Goal: Navigation & Orientation: Find specific page/section

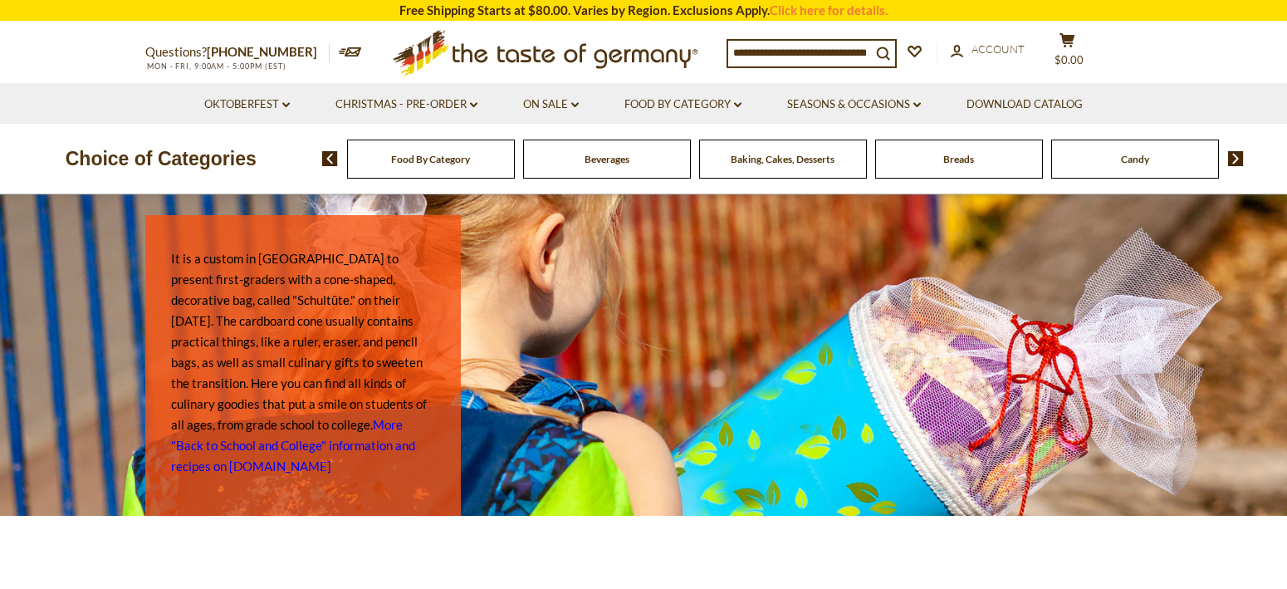
click at [437, 159] on span "Food By Category" at bounding box center [430, 159] width 79 height 12
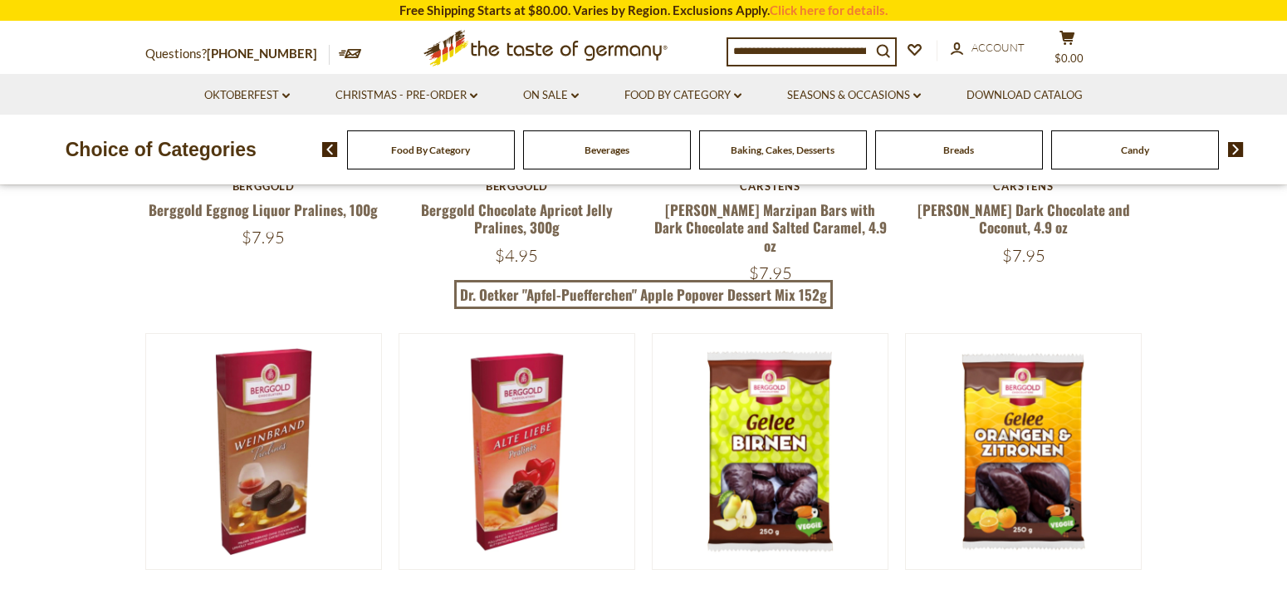
scroll to position [100, 0]
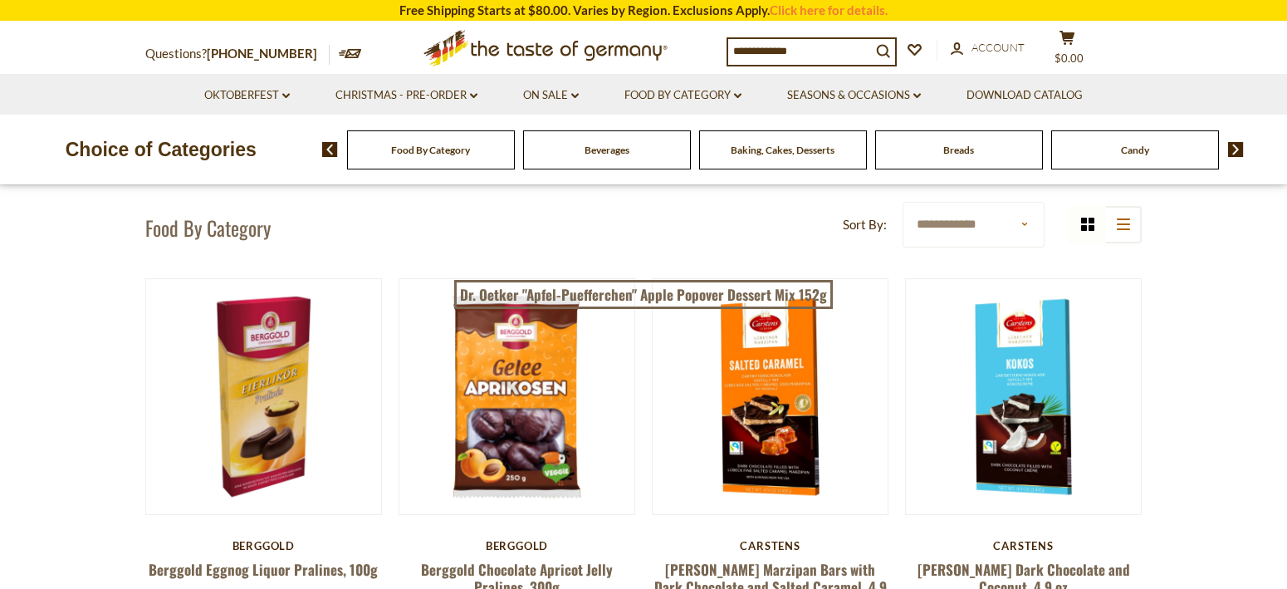
click at [1240, 144] on img at bounding box center [1236, 149] width 16 height 15
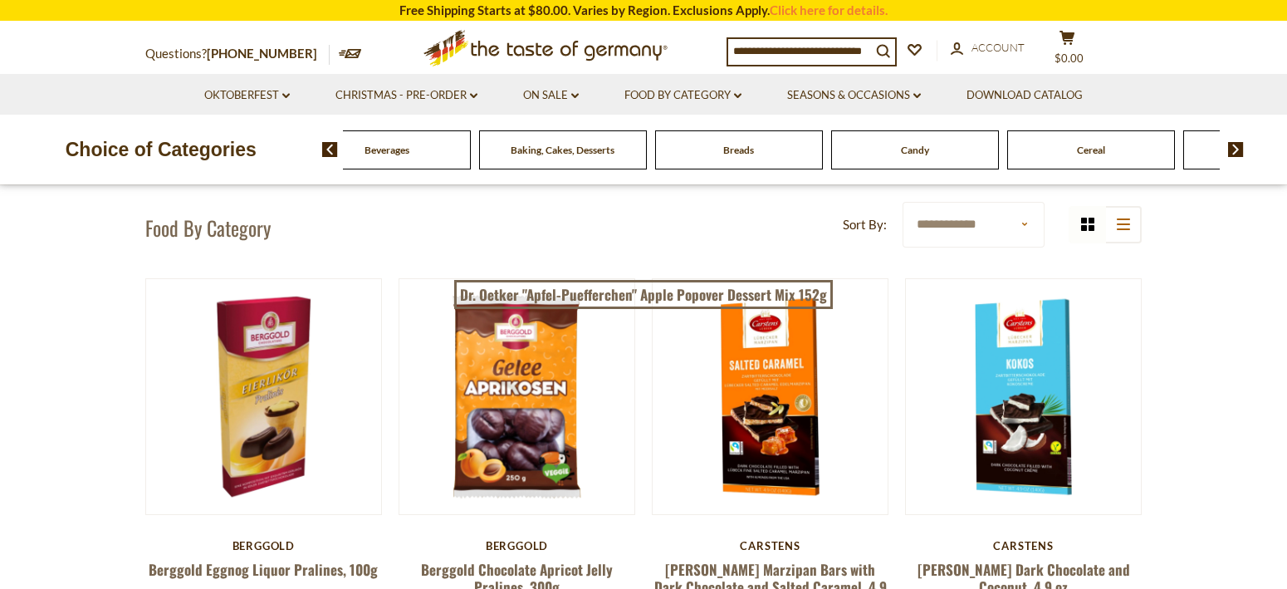
click at [1238, 145] on img at bounding box center [1236, 149] width 16 height 15
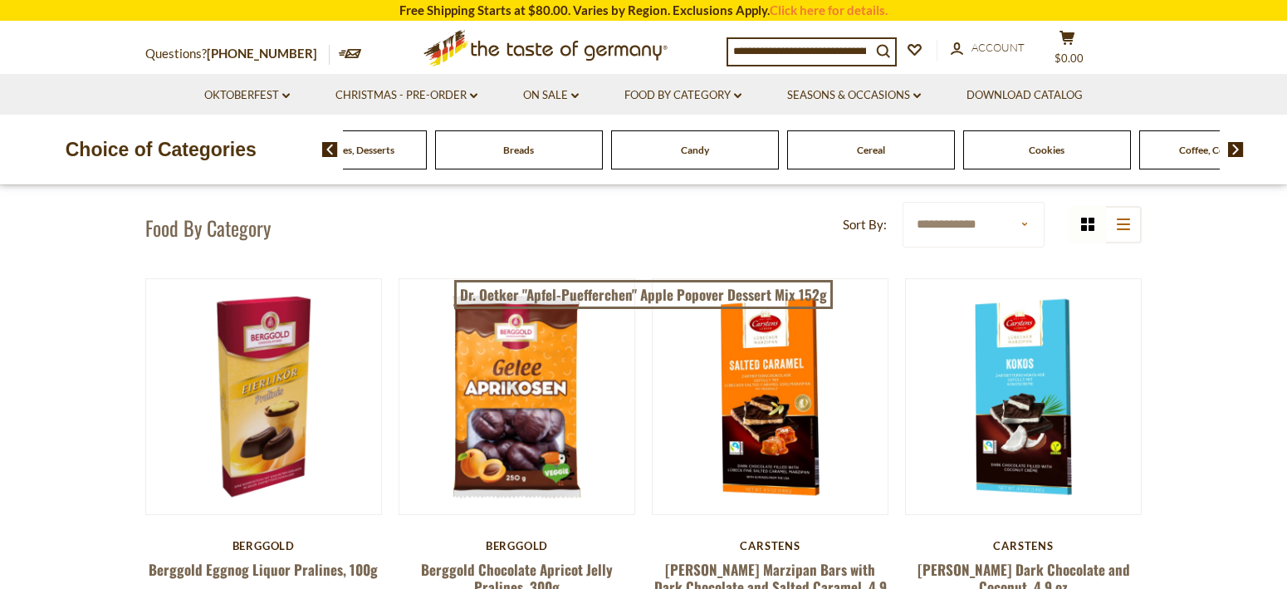
click at [1237, 145] on img at bounding box center [1236, 149] width 16 height 15
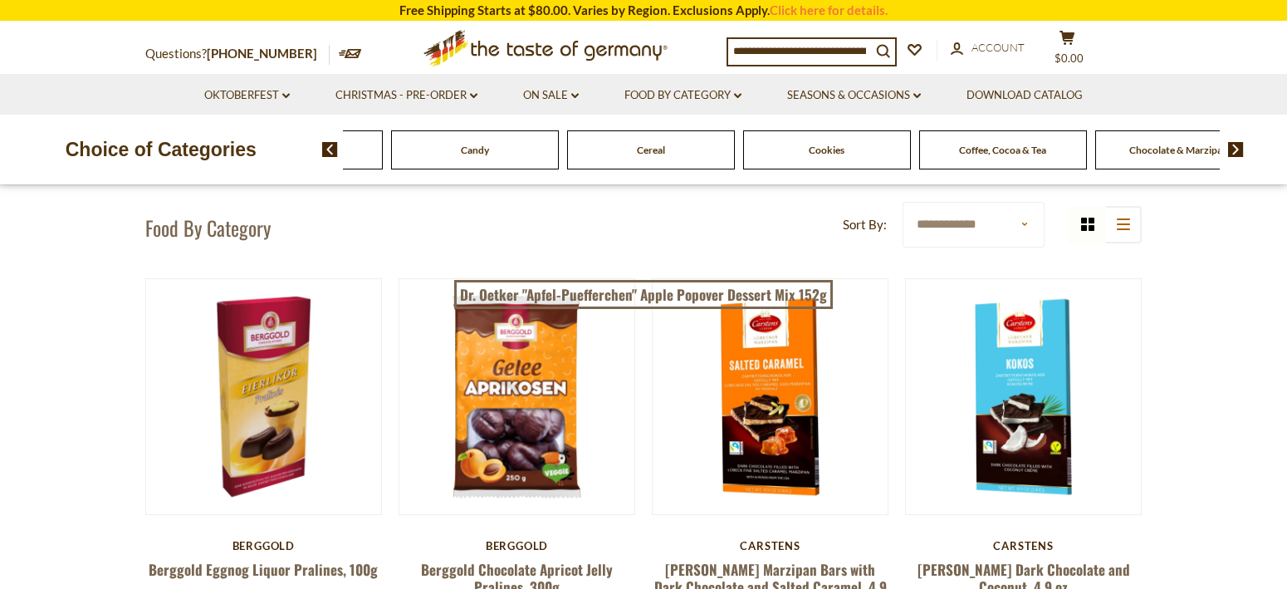
click at [1237, 146] on img at bounding box center [1236, 149] width 16 height 15
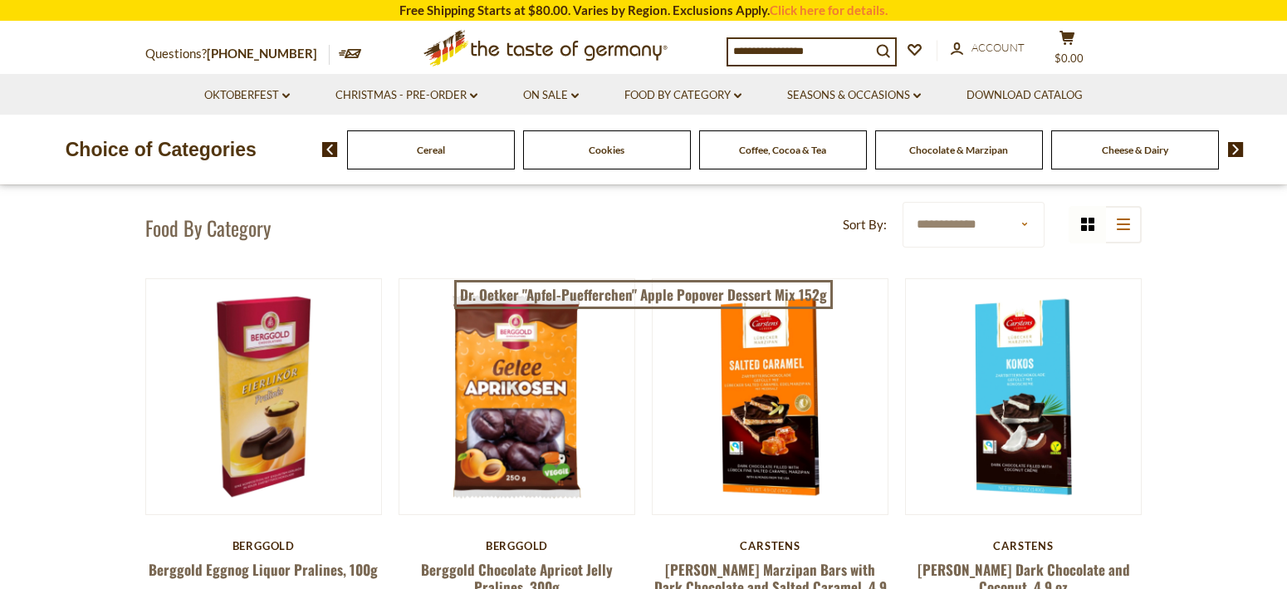
click at [1237, 146] on img at bounding box center [1236, 149] width 16 height 15
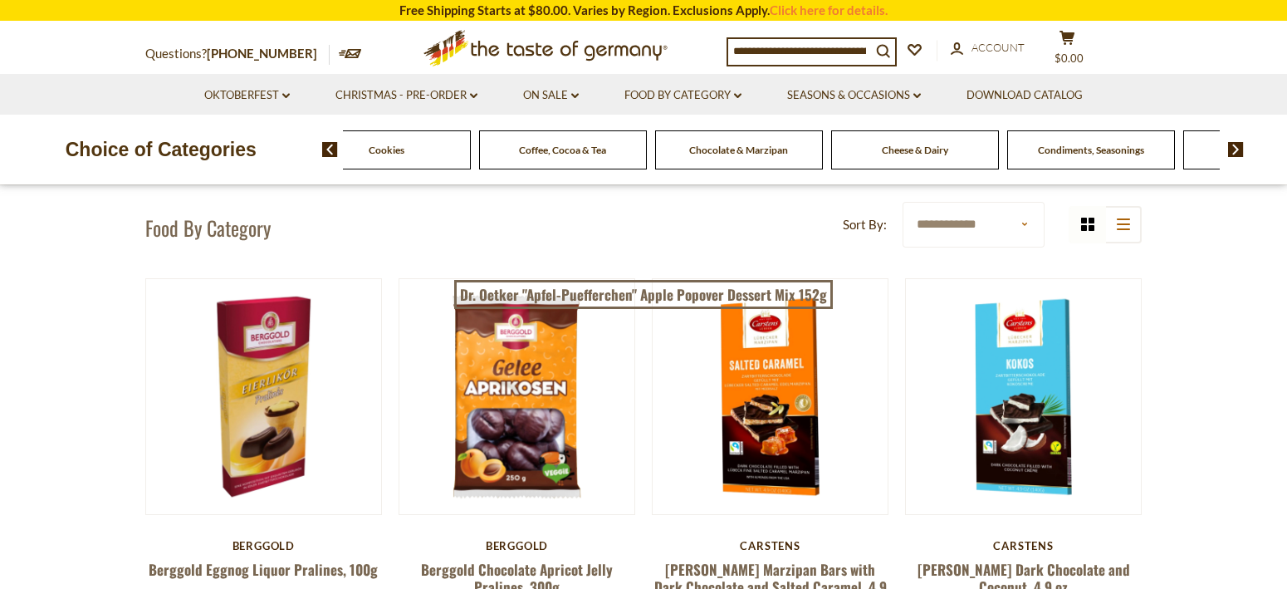
click at [1237, 146] on img at bounding box center [1236, 149] width 16 height 15
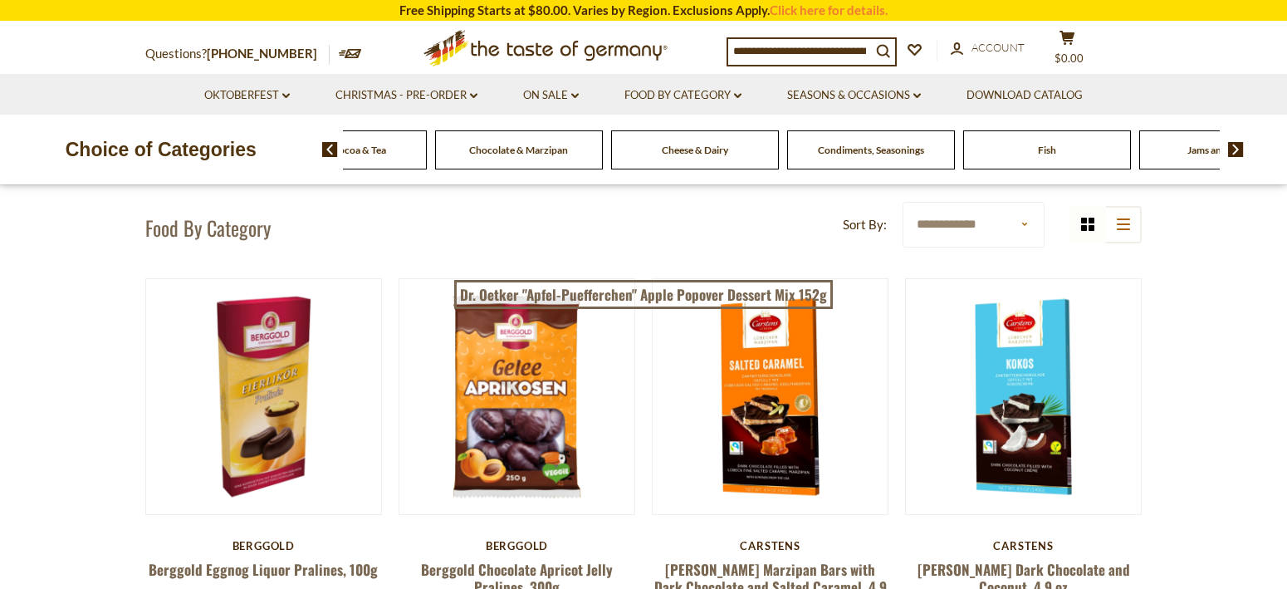
click at [1228, 142] on img at bounding box center [1236, 149] width 16 height 15
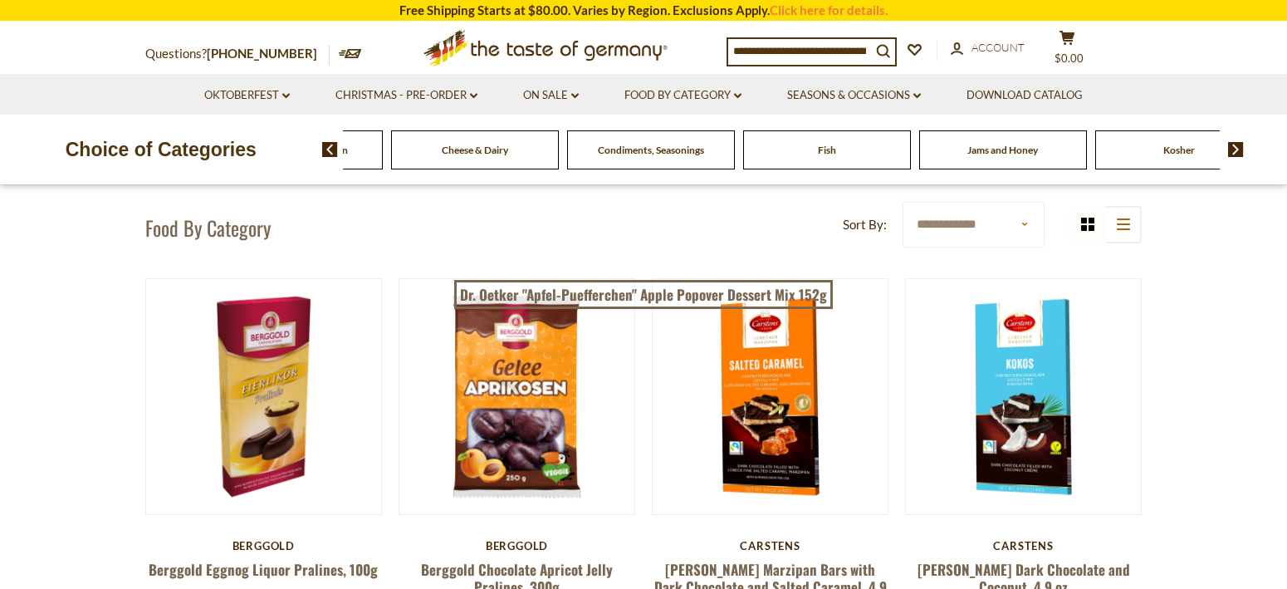
click at [1218, 147] on span at bounding box center [1229, 149] width 28 height 15
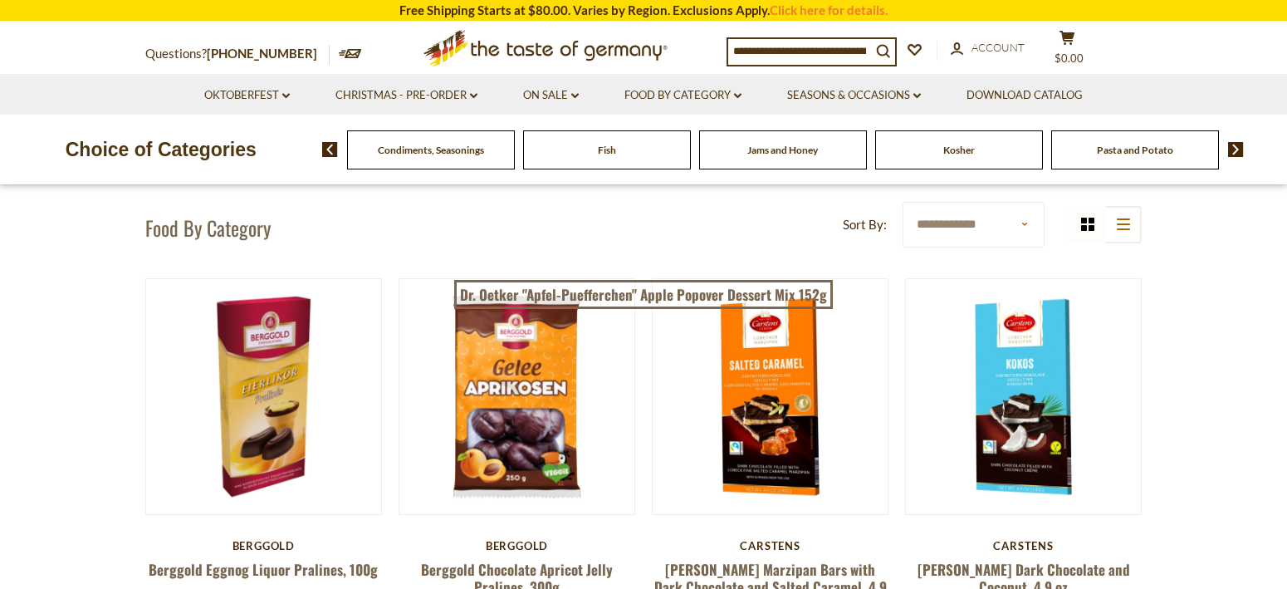
click at [1238, 146] on img at bounding box center [1236, 149] width 16 height 15
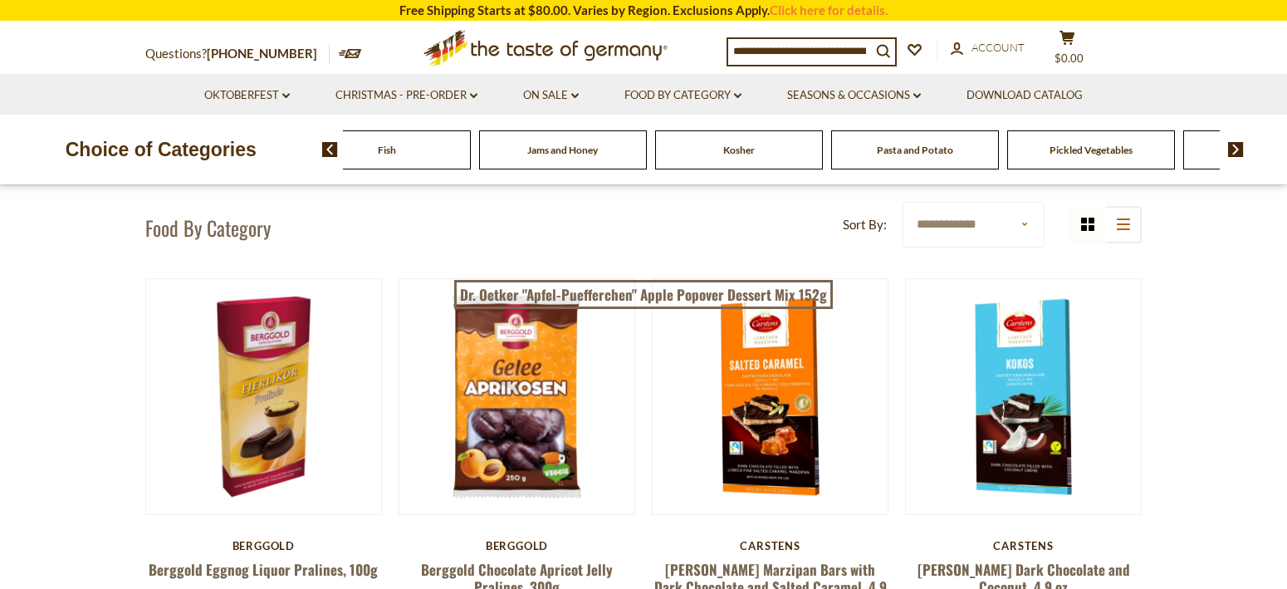
click at [1238, 142] on img at bounding box center [1236, 149] width 16 height 15
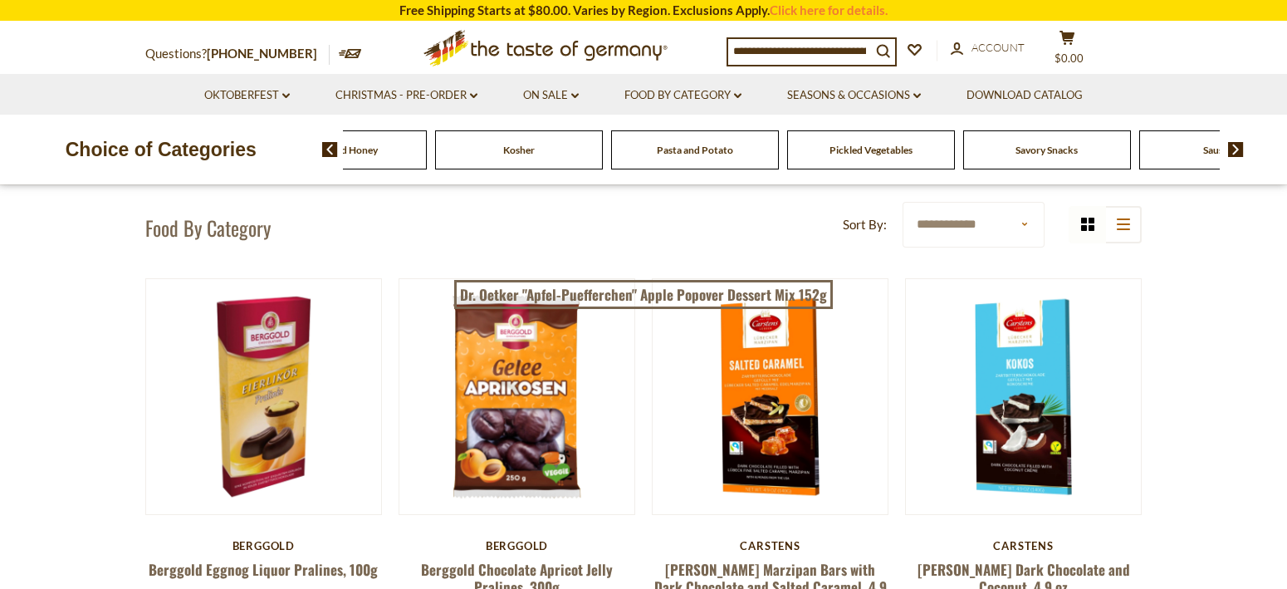
click at [1052, 151] on span "Savory Snacks" at bounding box center [1046, 150] width 62 height 12
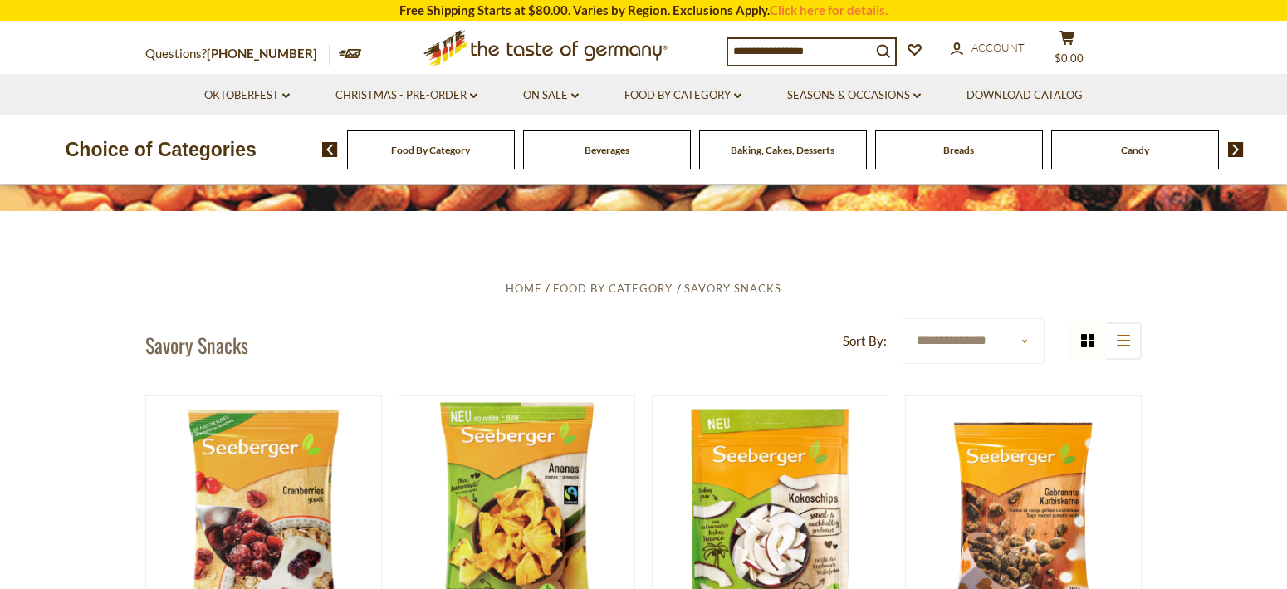
scroll to position [274, 0]
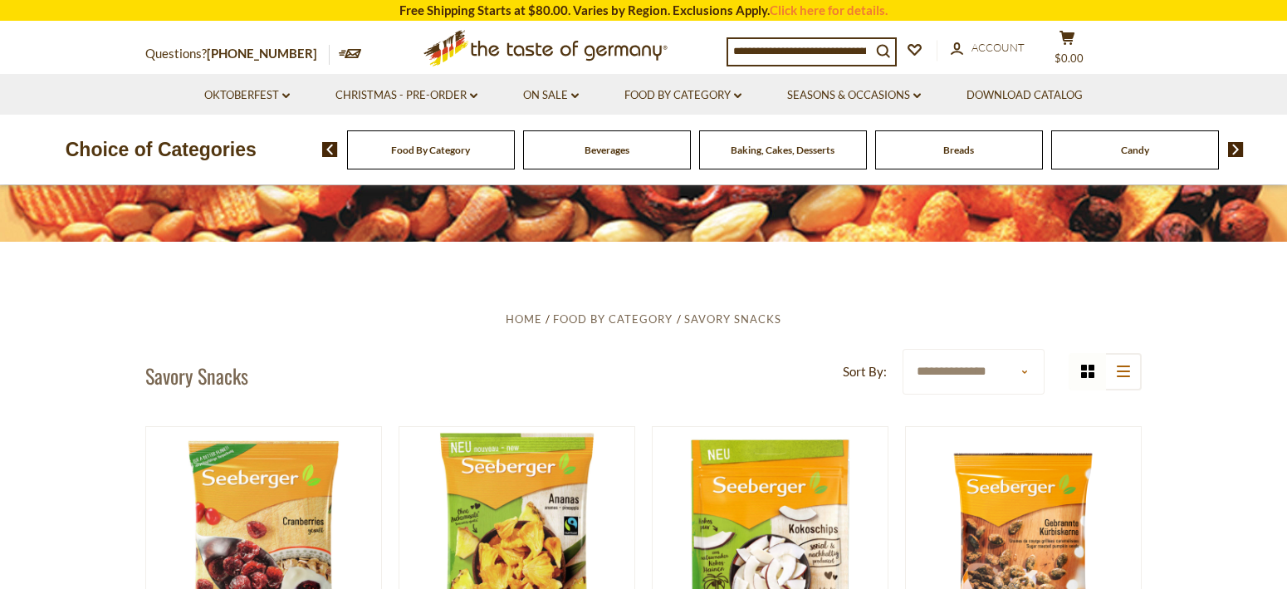
click at [1233, 144] on img at bounding box center [1236, 149] width 16 height 15
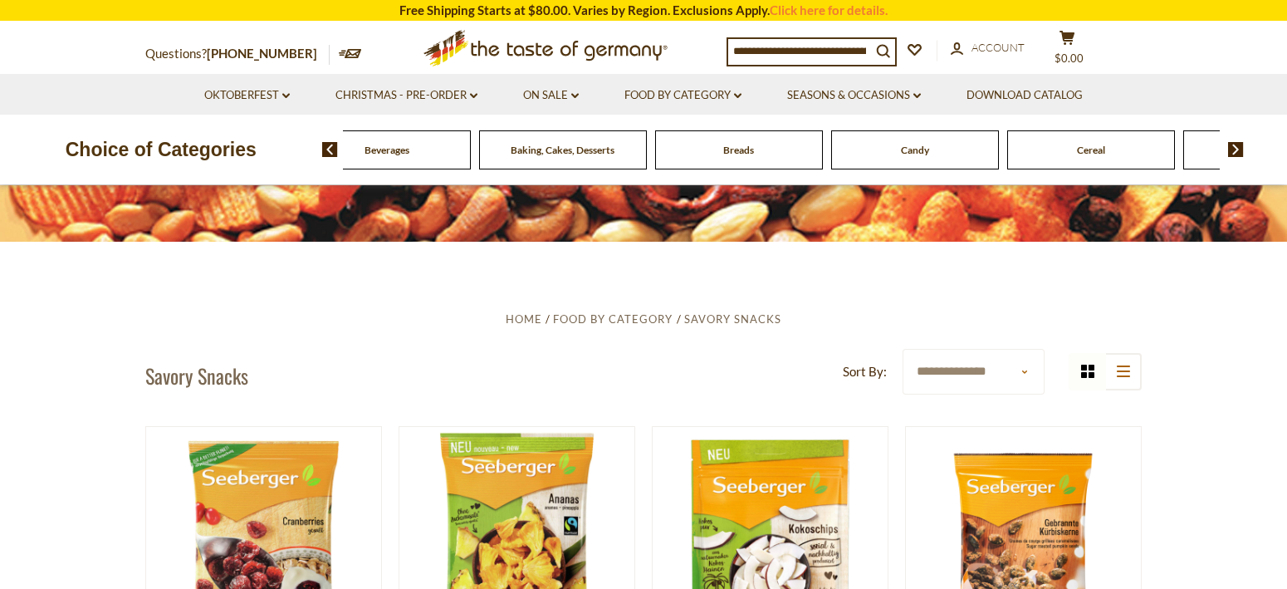
click at [1231, 145] on img at bounding box center [1236, 149] width 16 height 15
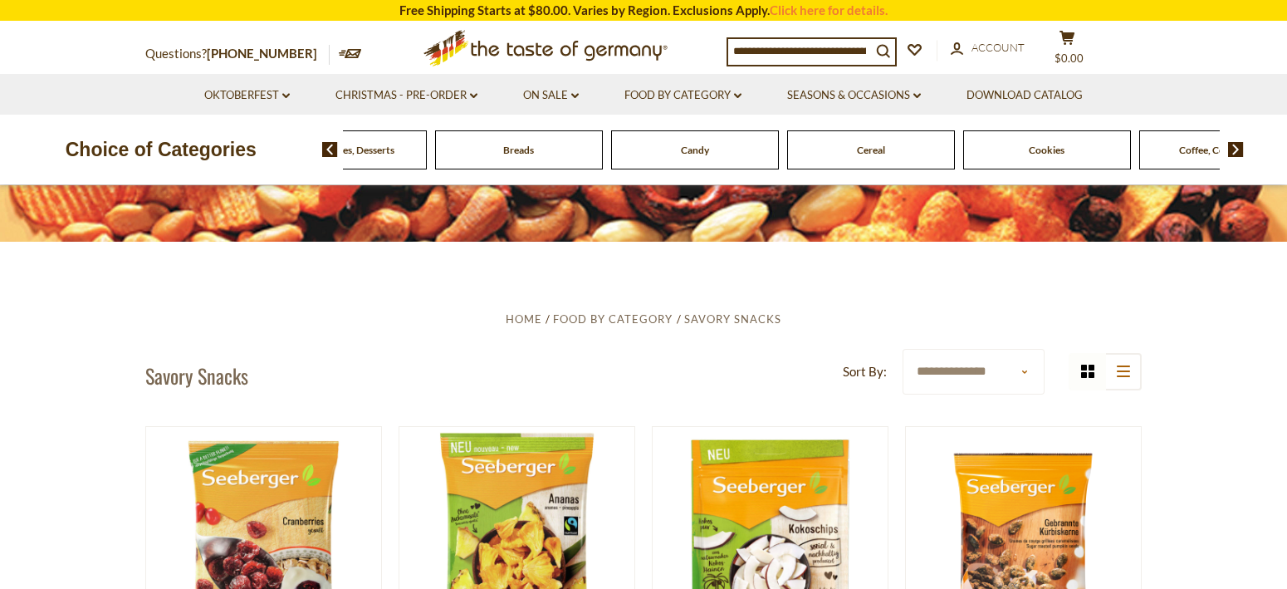
drag, startPoint x: 1226, startPoint y: 148, endPoint x: 1210, endPoint y: 159, distance: 19.1
click at [1224, 149] on span at bounding box center [1229, 149] width 28 height 15
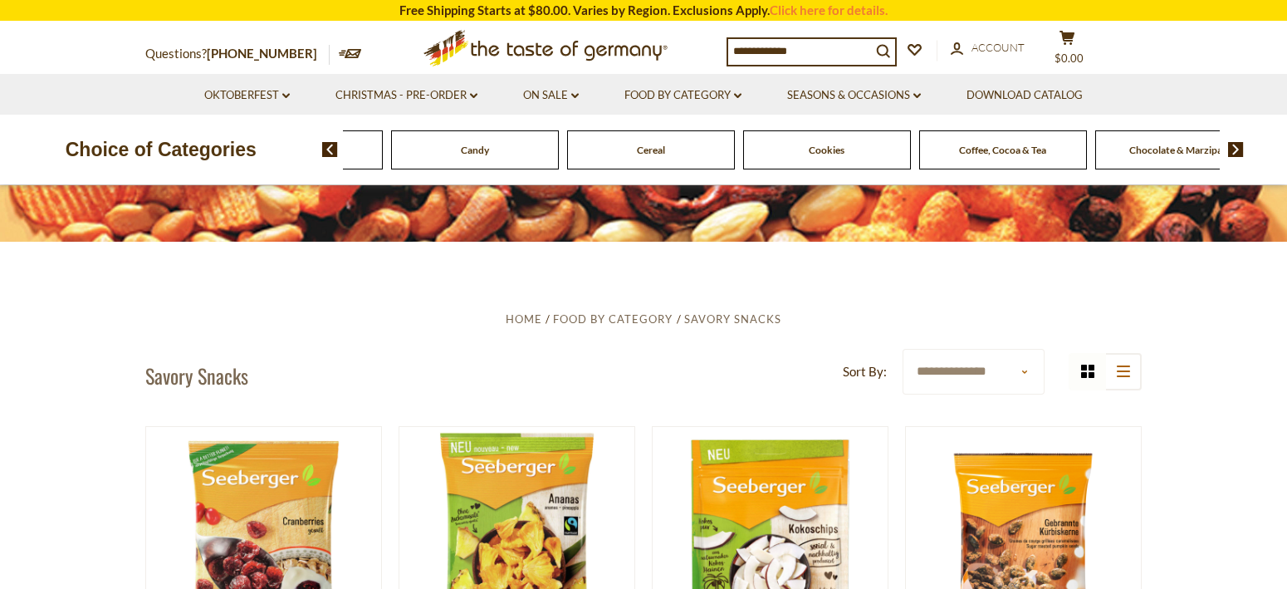
click at [1237, 144] on img at bounding box center [1236, 149] width 16 height 15
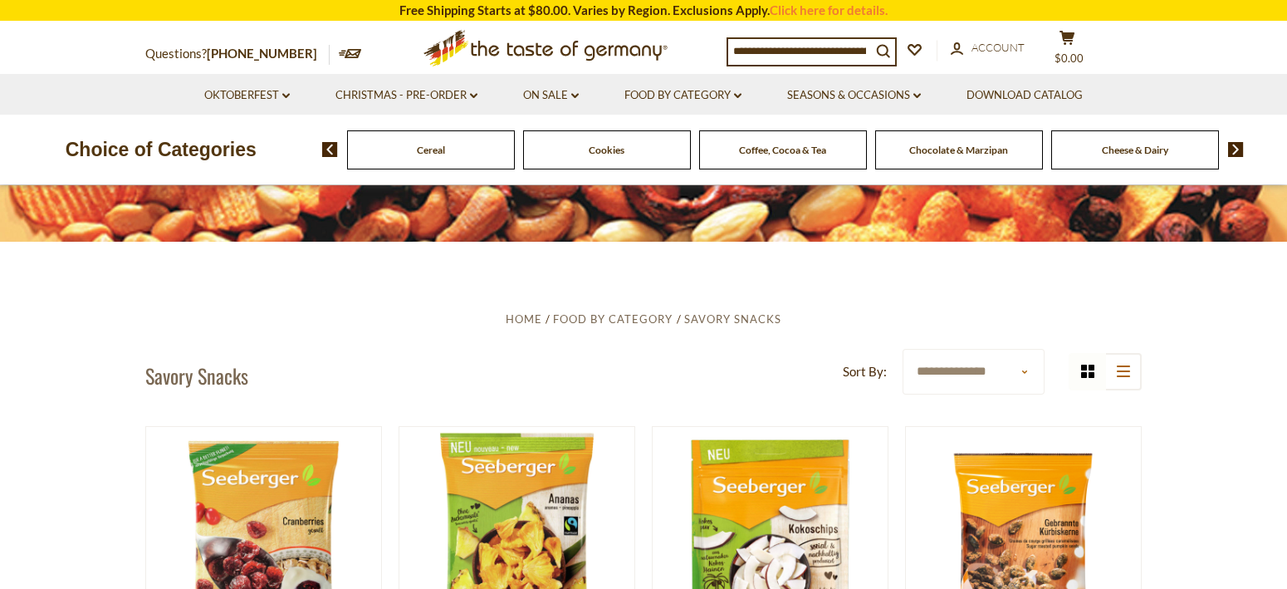
drag, startPoint x: 1231, startPoint y: 147, endPoint x: 1224, endPoint y: 152, distance: 9.0
click at [1231, 147] on img at bounding box center [1236, 149] width 16 height 15
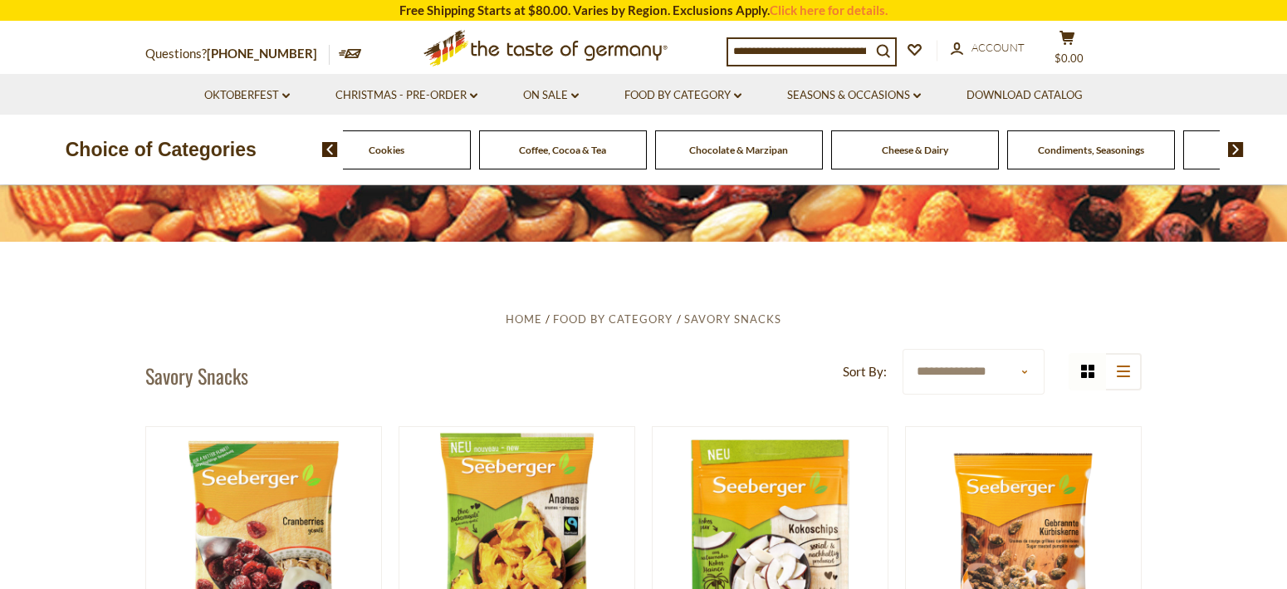
click at [1224, 152] on span at bounding box center [1229, 149] width 28 height 15
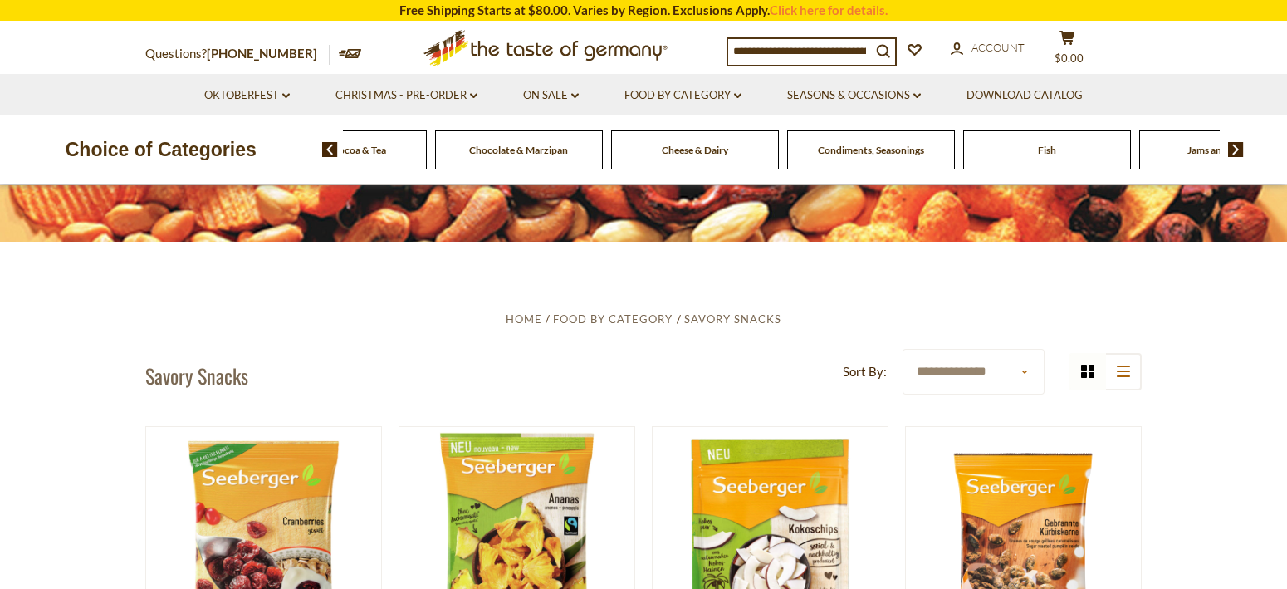
click at [1224, 152] on span at bounding box center [1229, 149] width 28 height 15
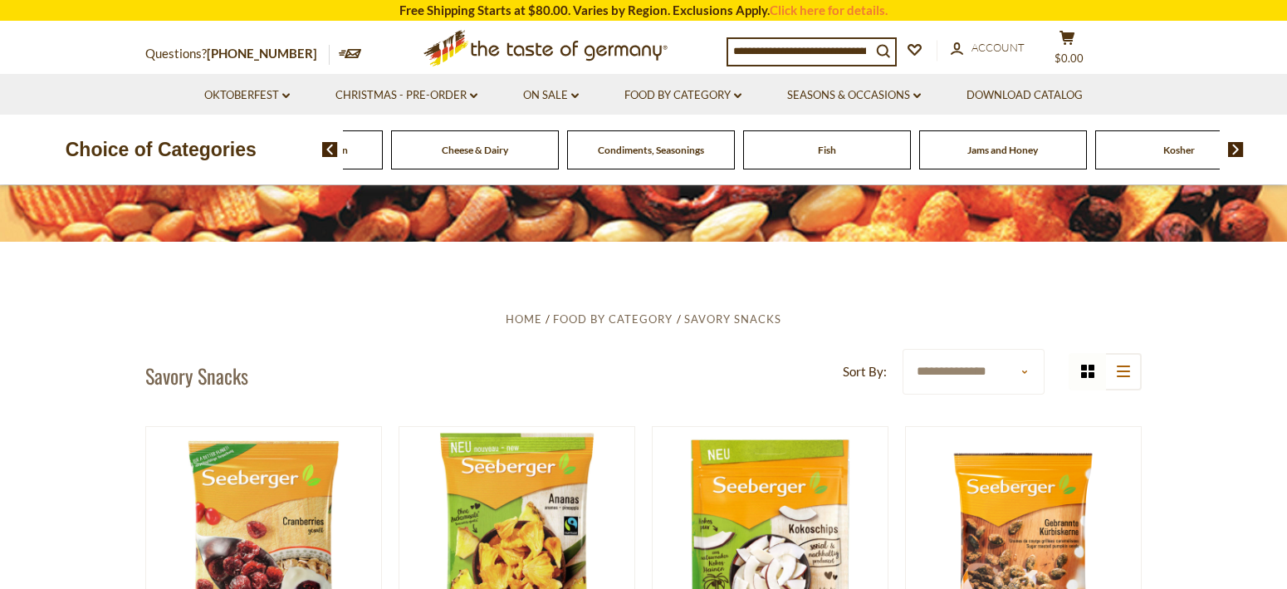
click at [1224, 152] on span at bounding box center [1229, 149] width 28 height 15
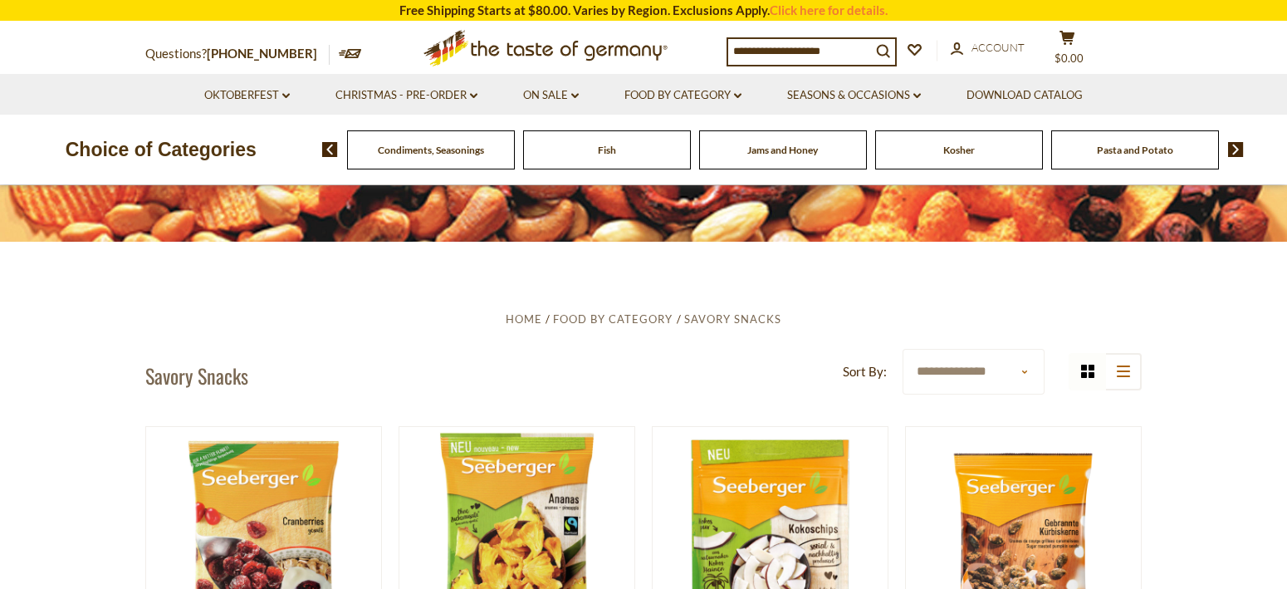
click at [1224, 152] on span at bounding box center [1229, 149] width 28 height 15
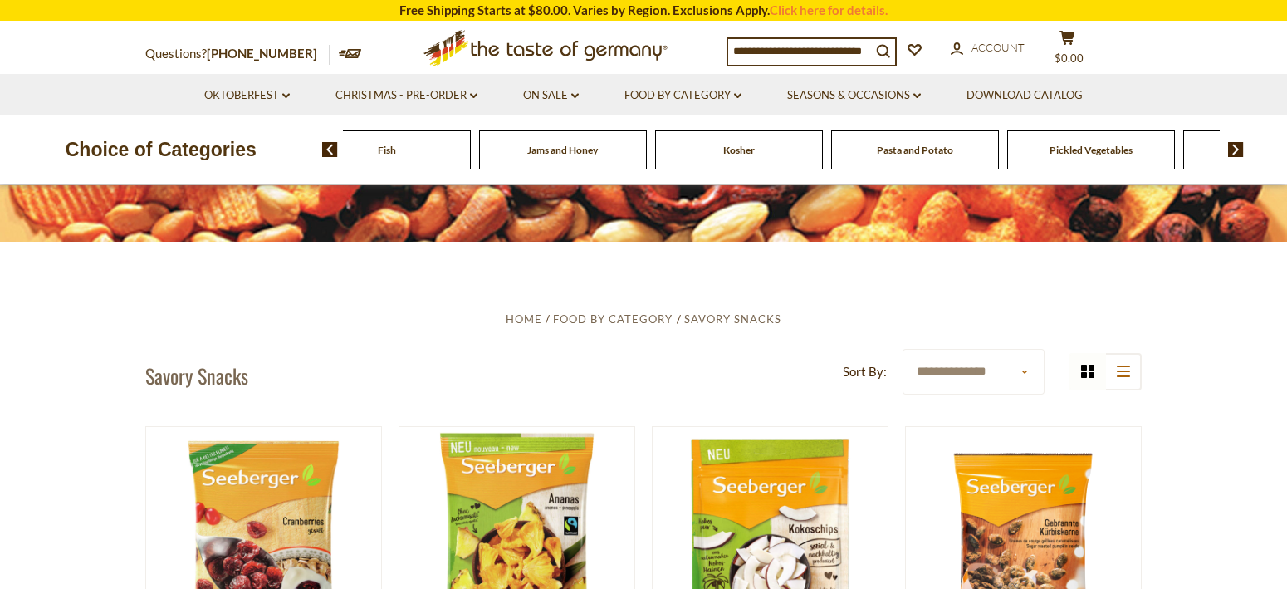
click at [1224, 152] on span at bounding box center [1229, 149] width 28 height 15
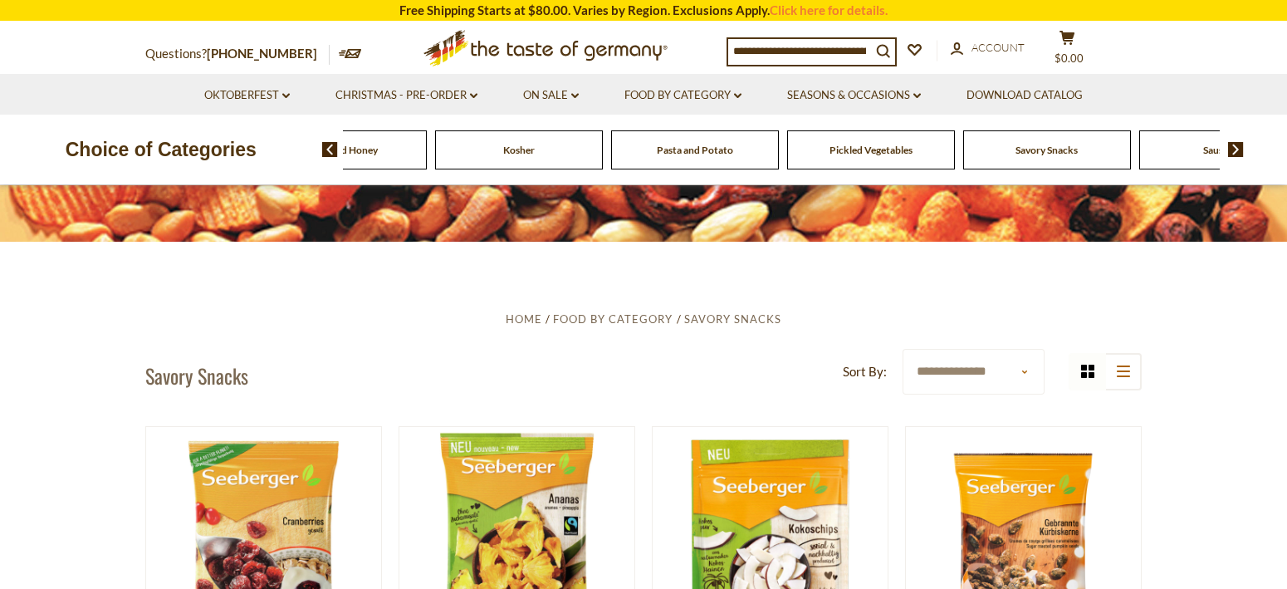
click at [1241, 146] on img at bounding box center [1236, 149] width 16 height 15
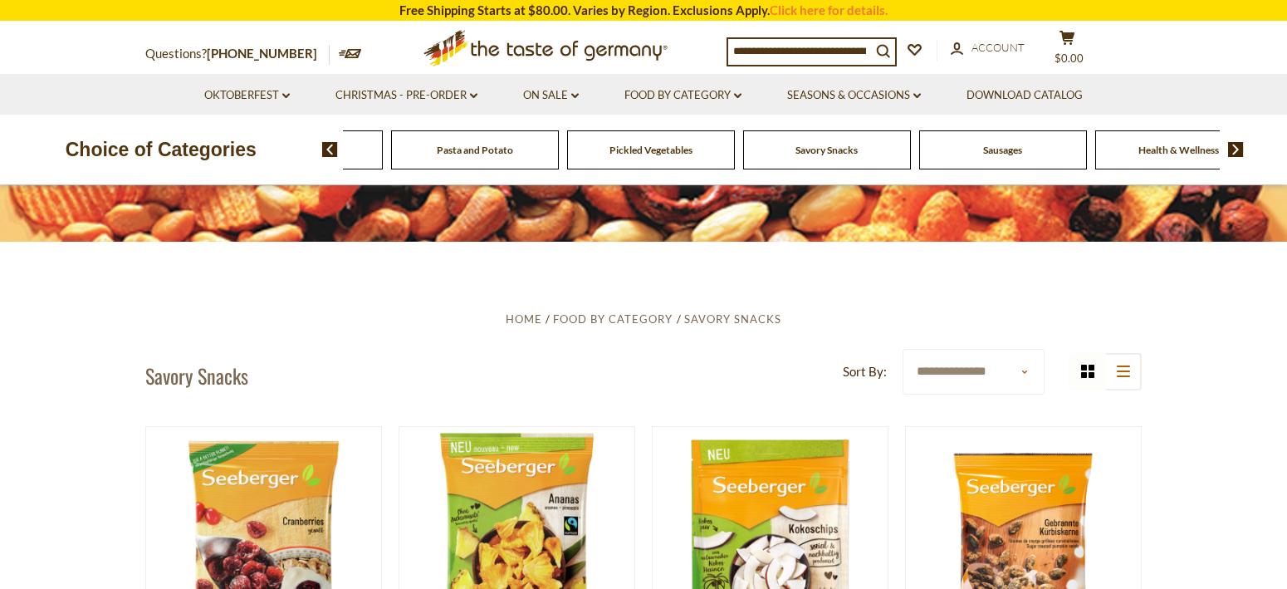
click at [999, 147] on span "Sausages" at bounding box center [1002, 150] width 39 height 12
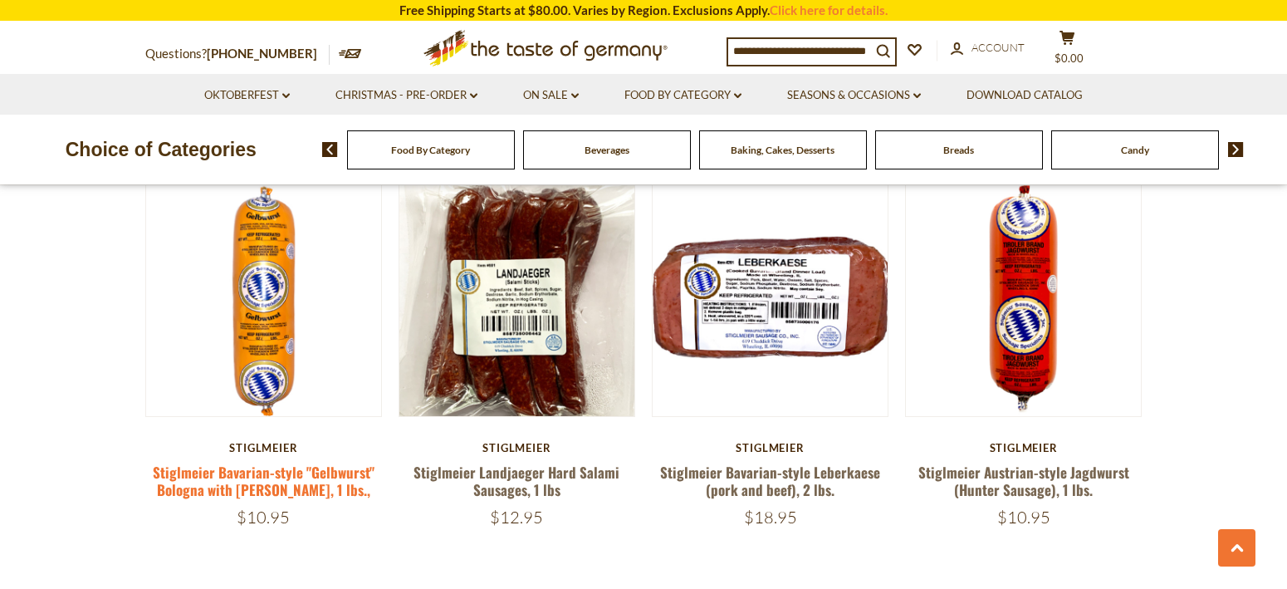
scroll to position [4103, 0]
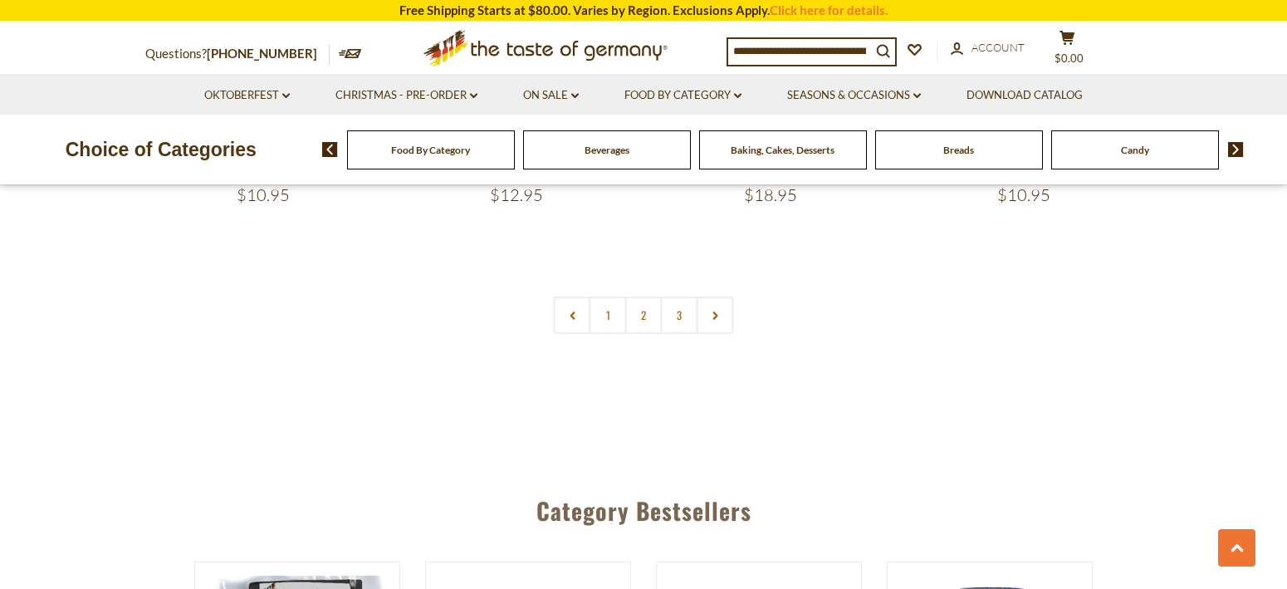
click at [718, 311] on icon at bounding box center [715, 315] width 10 height 8
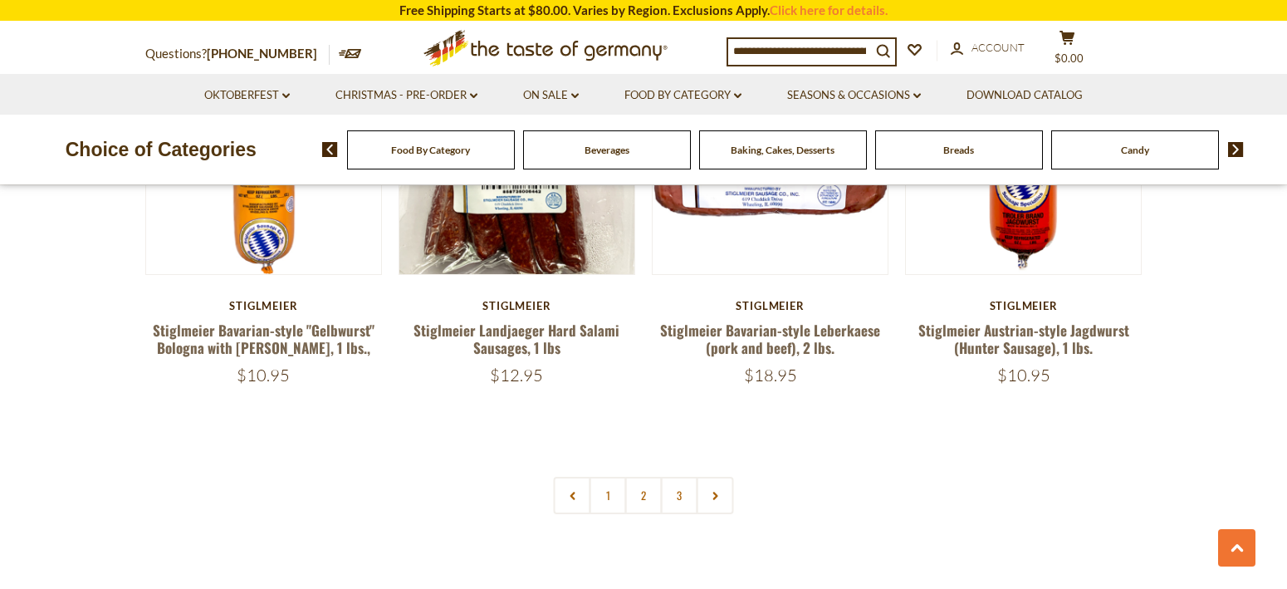
scroll to position [4069, 0]
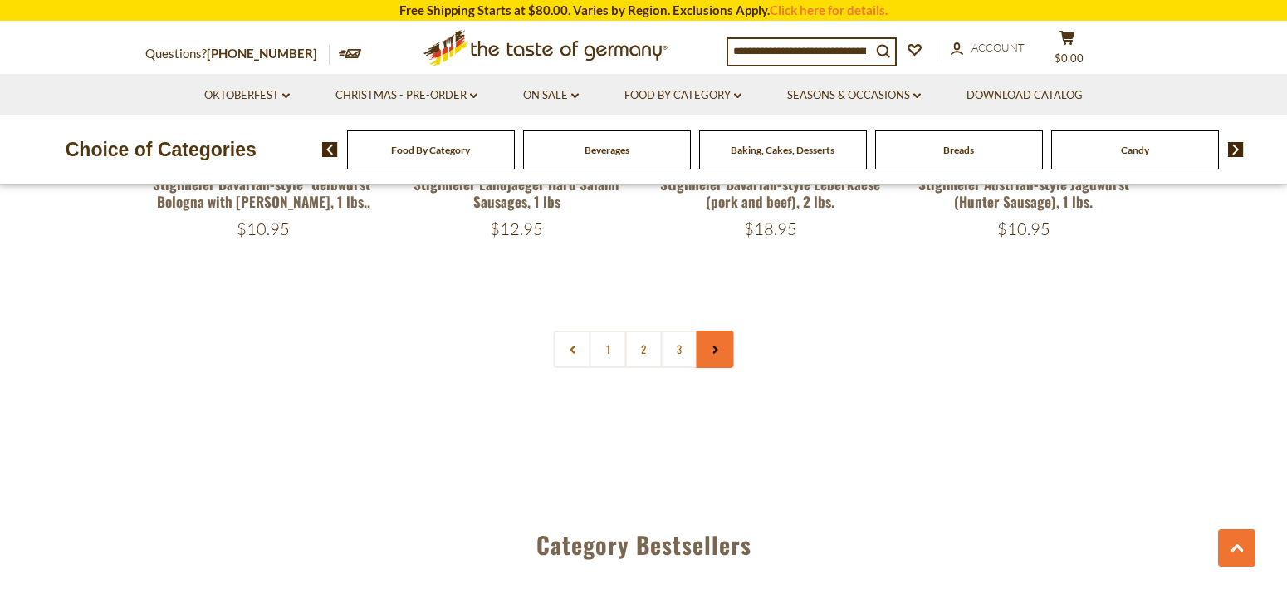
click at [714, 345] on icon at bounding box center [715, 349] width 10 height 8
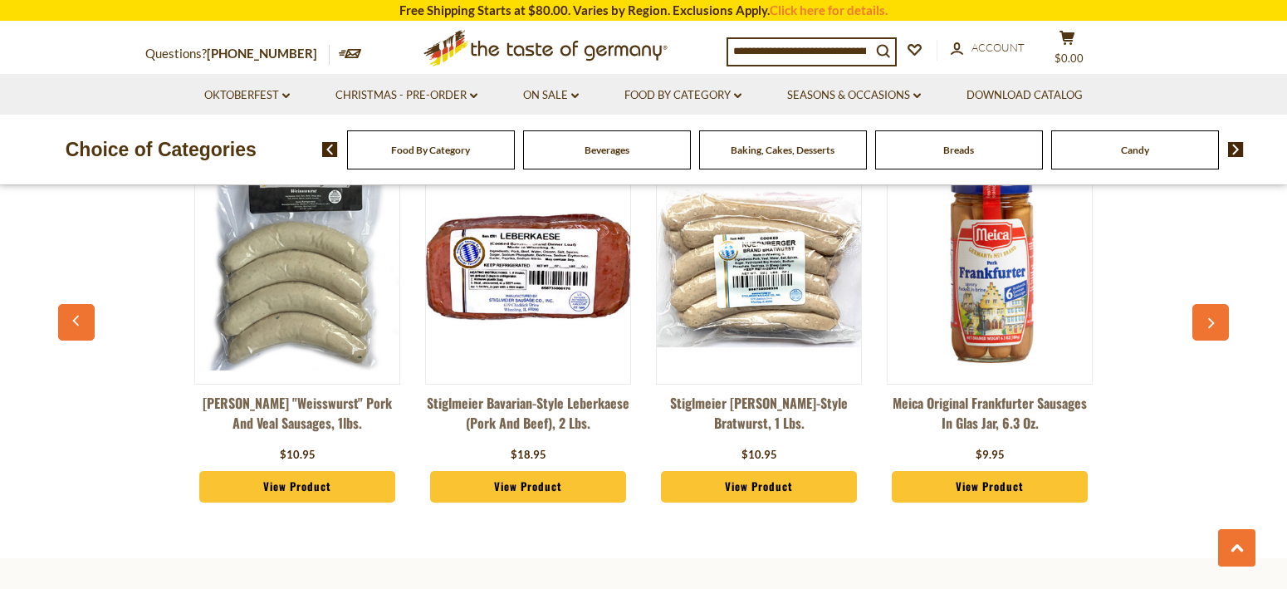
scroll to position [4845, 0]
